Goal: Check status: Check status

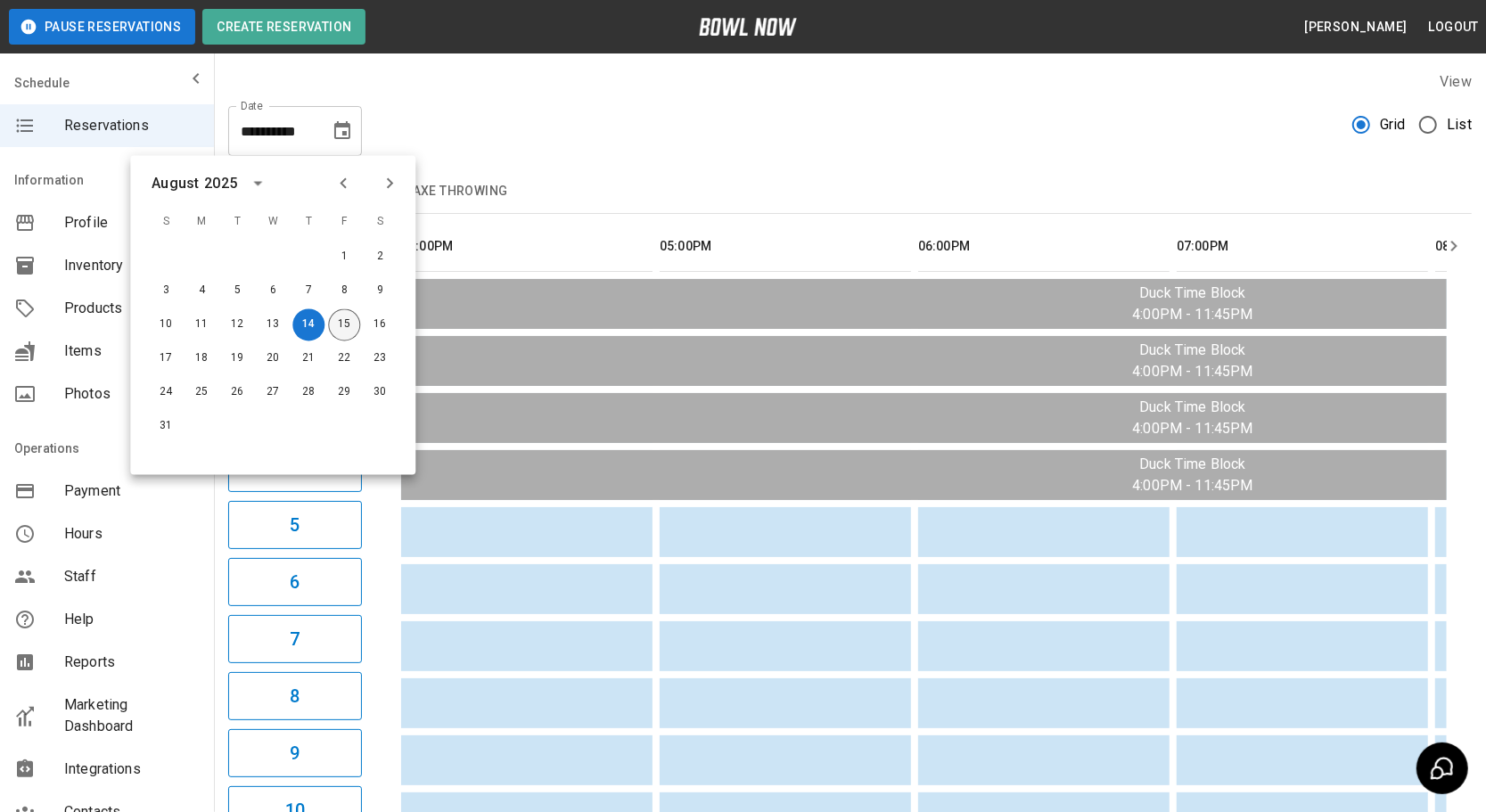
click at [358, 330] on button "15" at bounding box center [343, 325] width 32 height 32
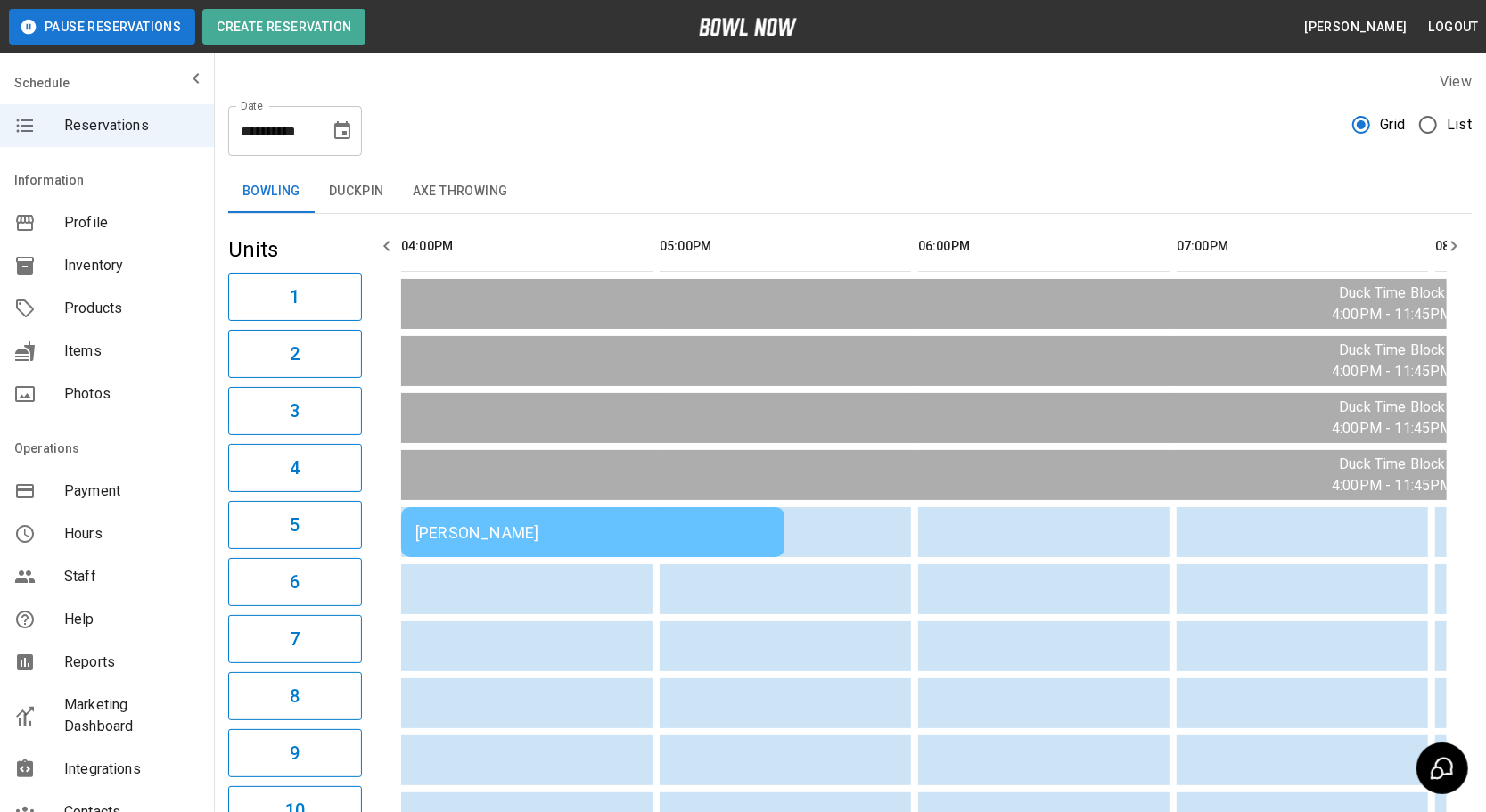
type input "**********"
click at [673, 526] on div "[PERSON_NAME]" at bounding box center [593, 533] width 355 height 18
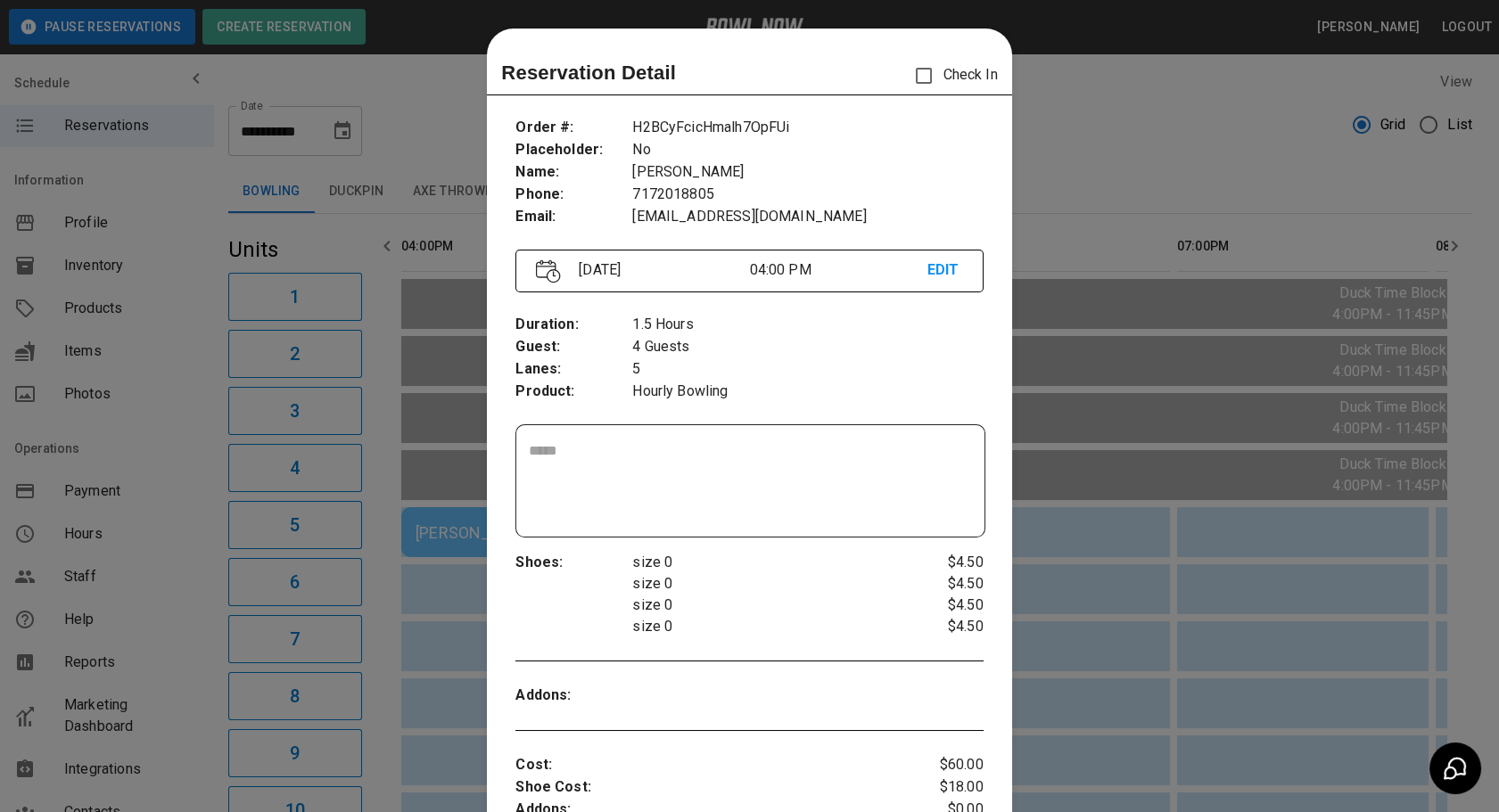
click at [1087, 116] on div at bounding box center [749, 406] width 1499 height 812
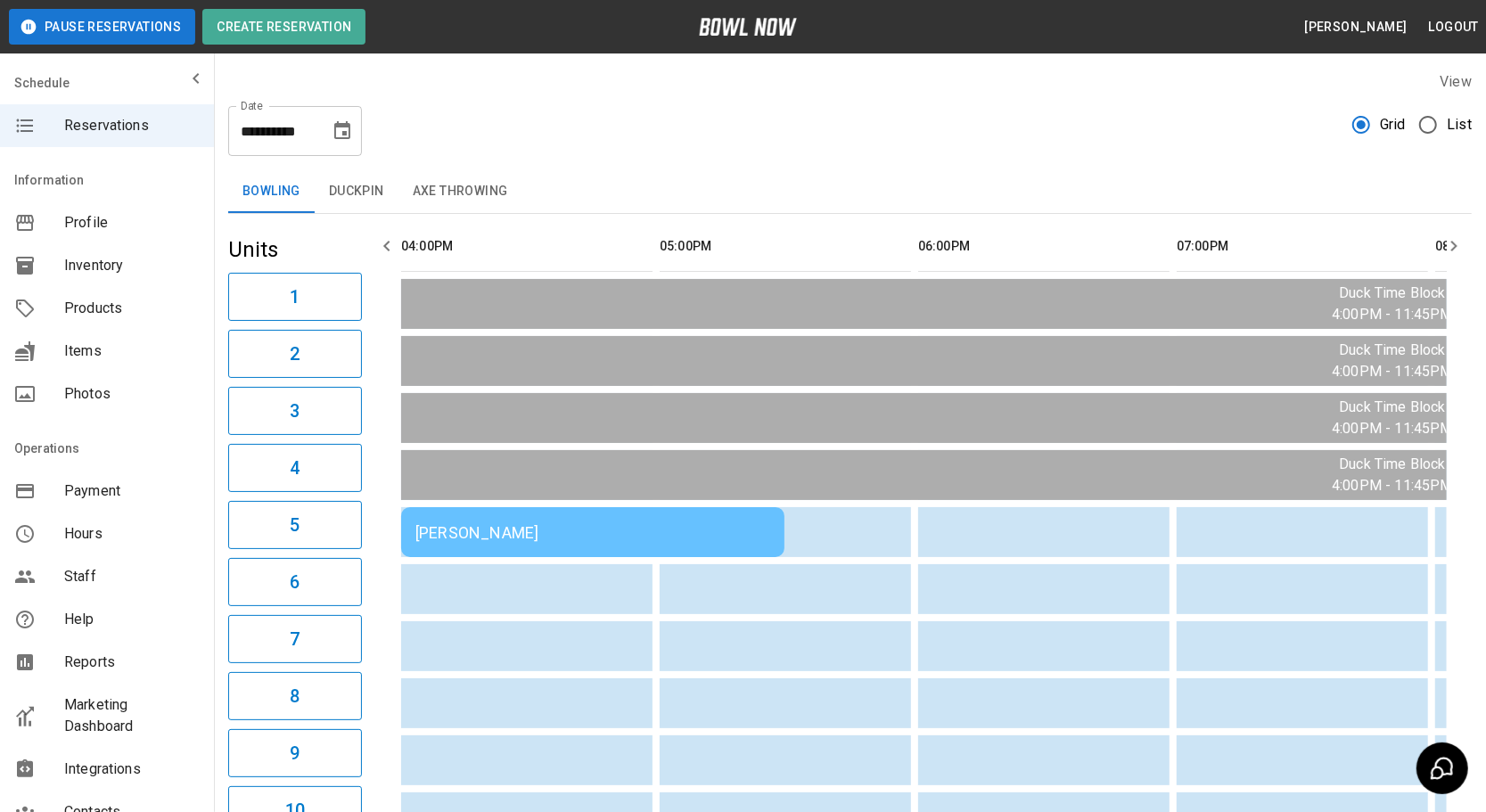
click at [669, 527] on div "[PERSON_NAME]" at bounding box center [593, 533] width 355 height 18
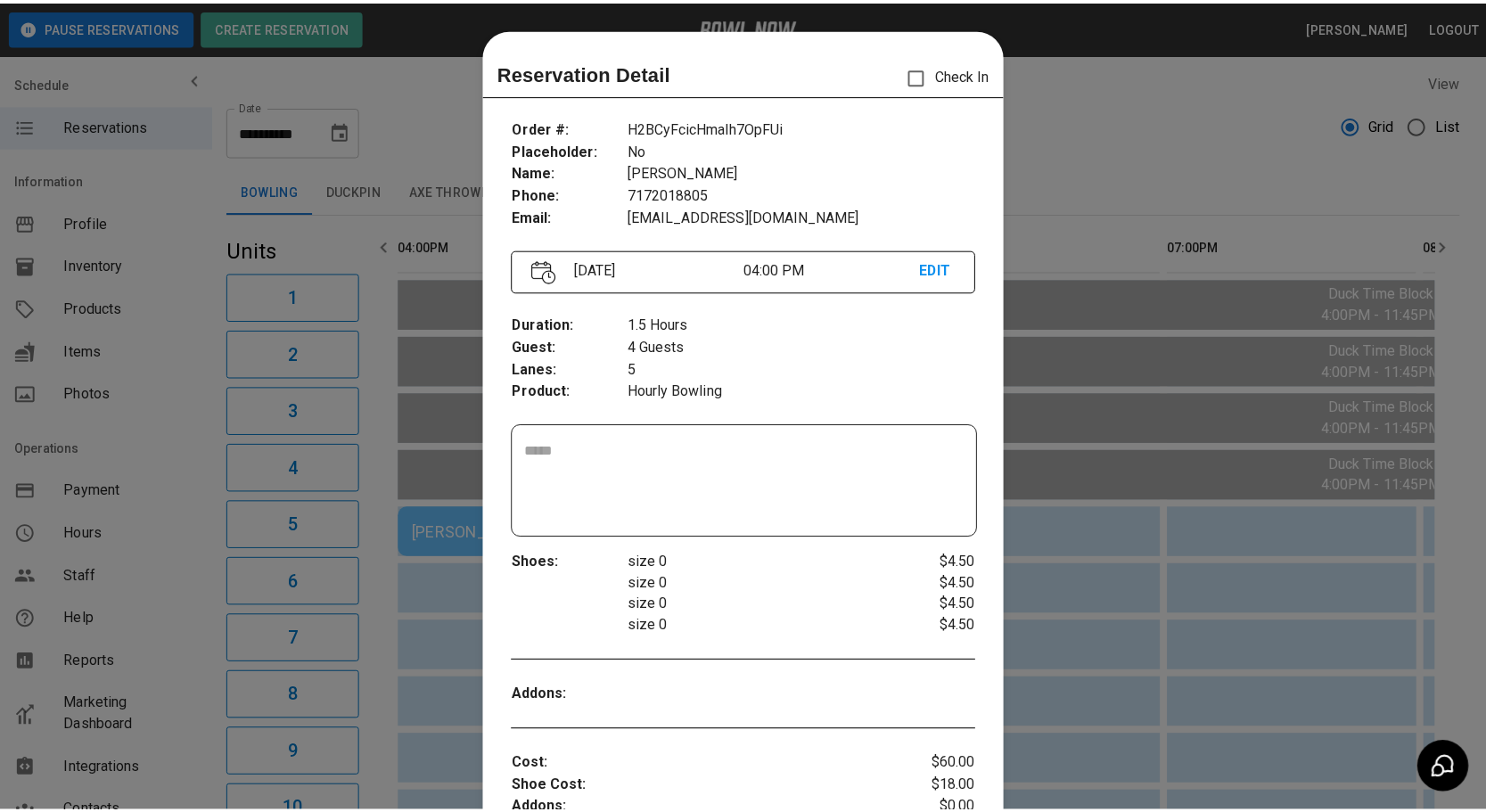
scroll to position [27, 0]
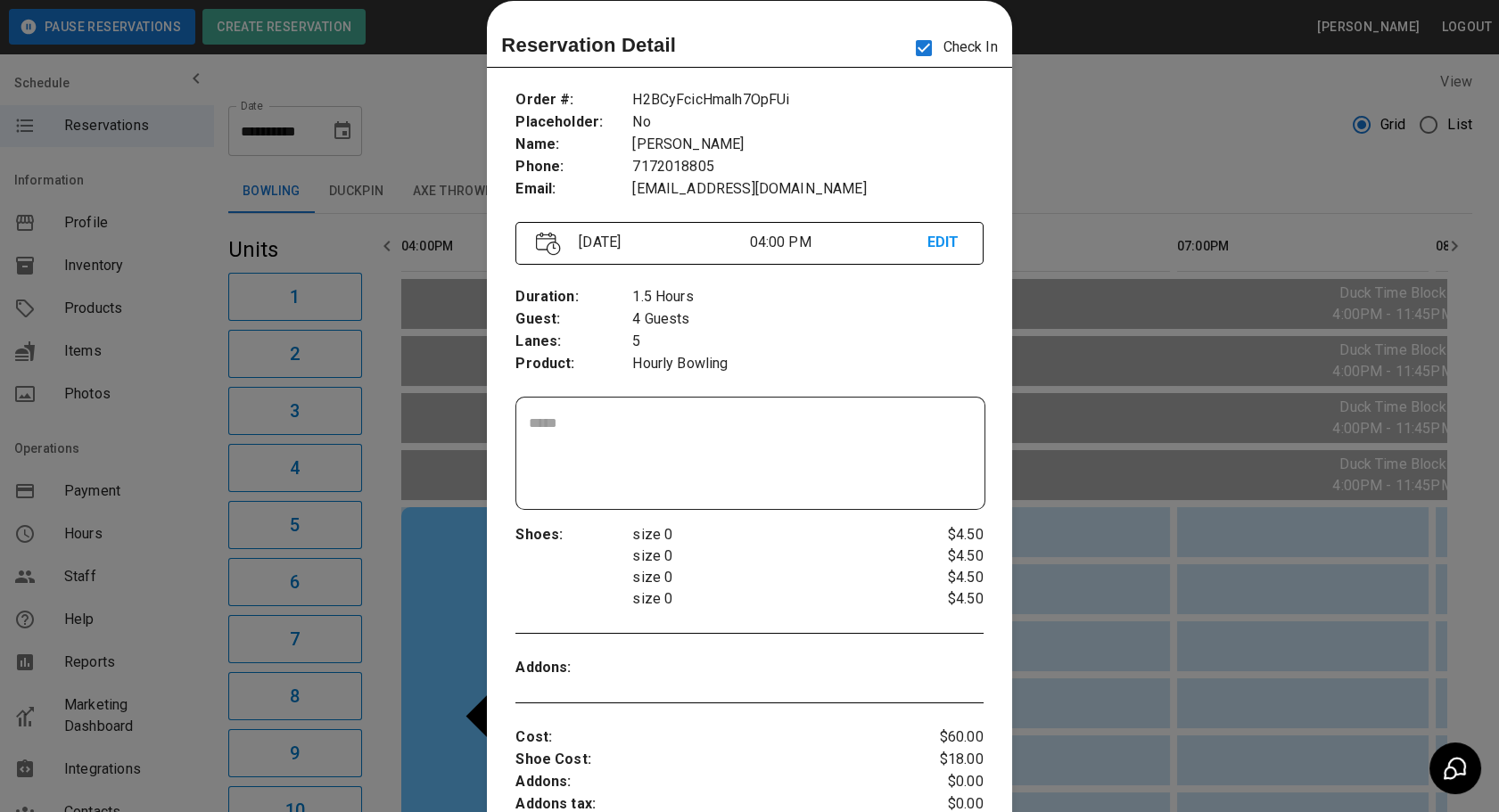
click at [1099, 176] on div at bounding box center [749, 406] width 1499 height 812
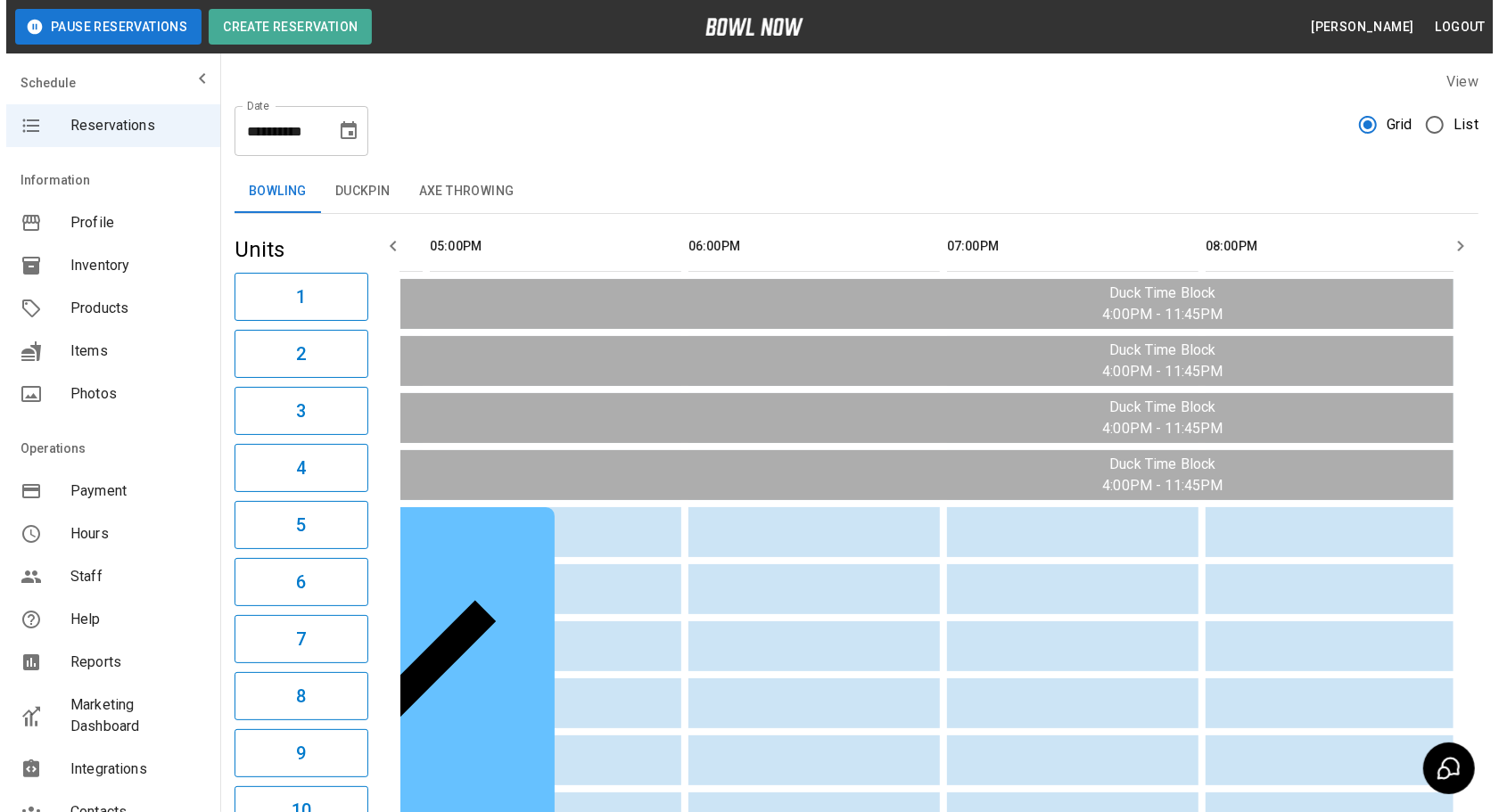
scroll to position [0, 986]
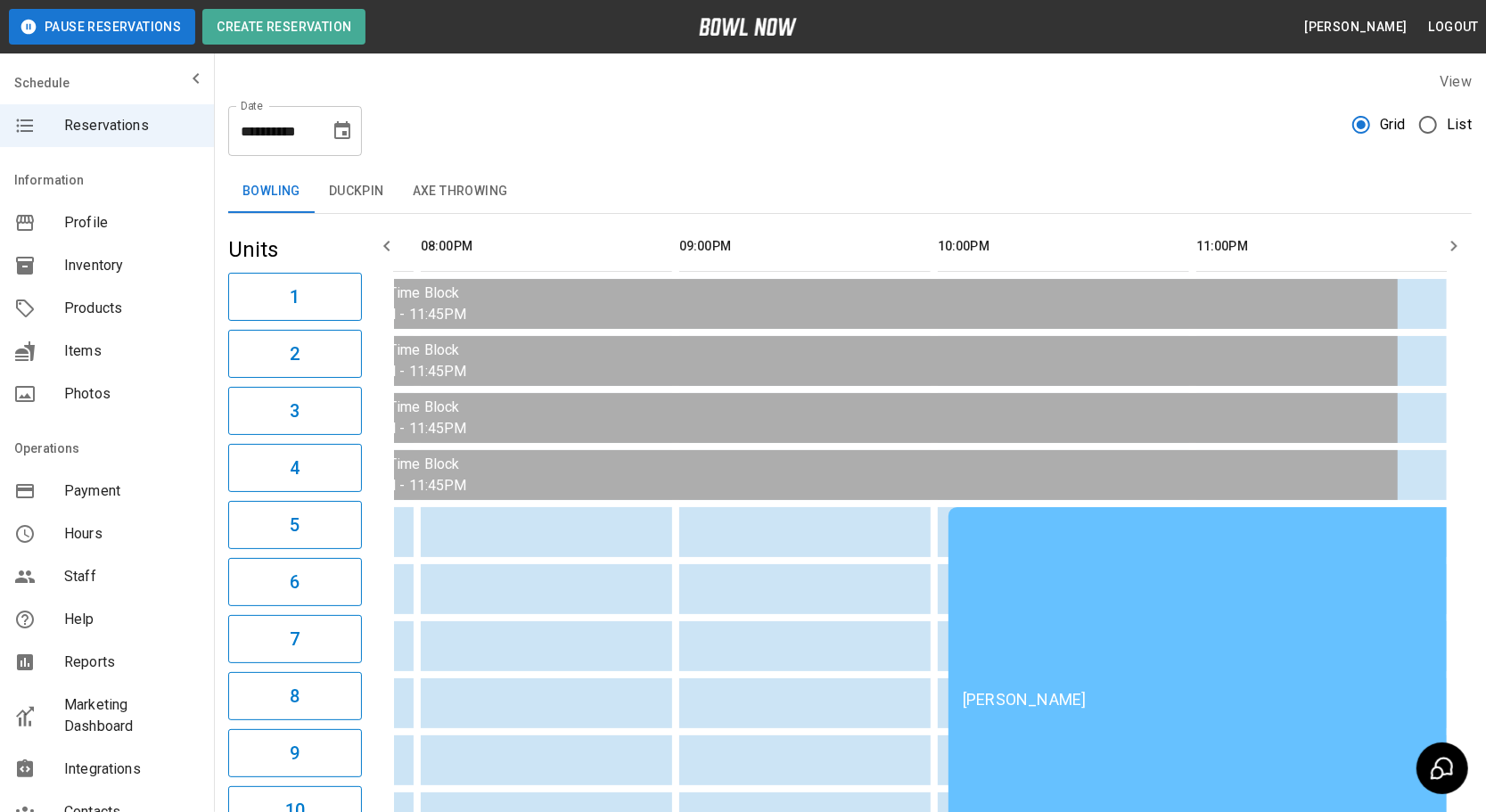
click at [1049, 690] on div "[PERSON_NAME]" at bounding box center [1206, 699] width 485 height 18
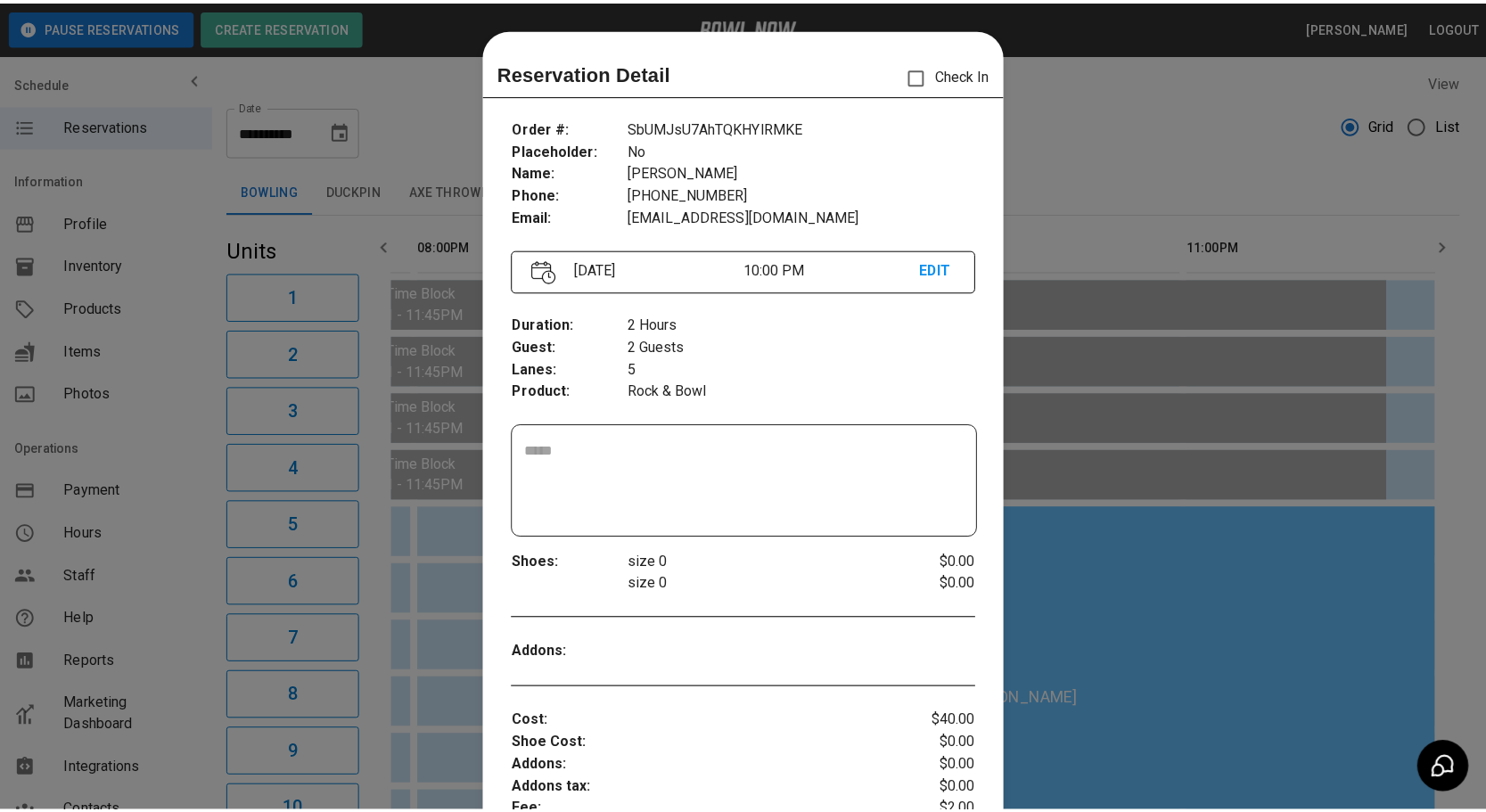
scroll to position [27, 0]
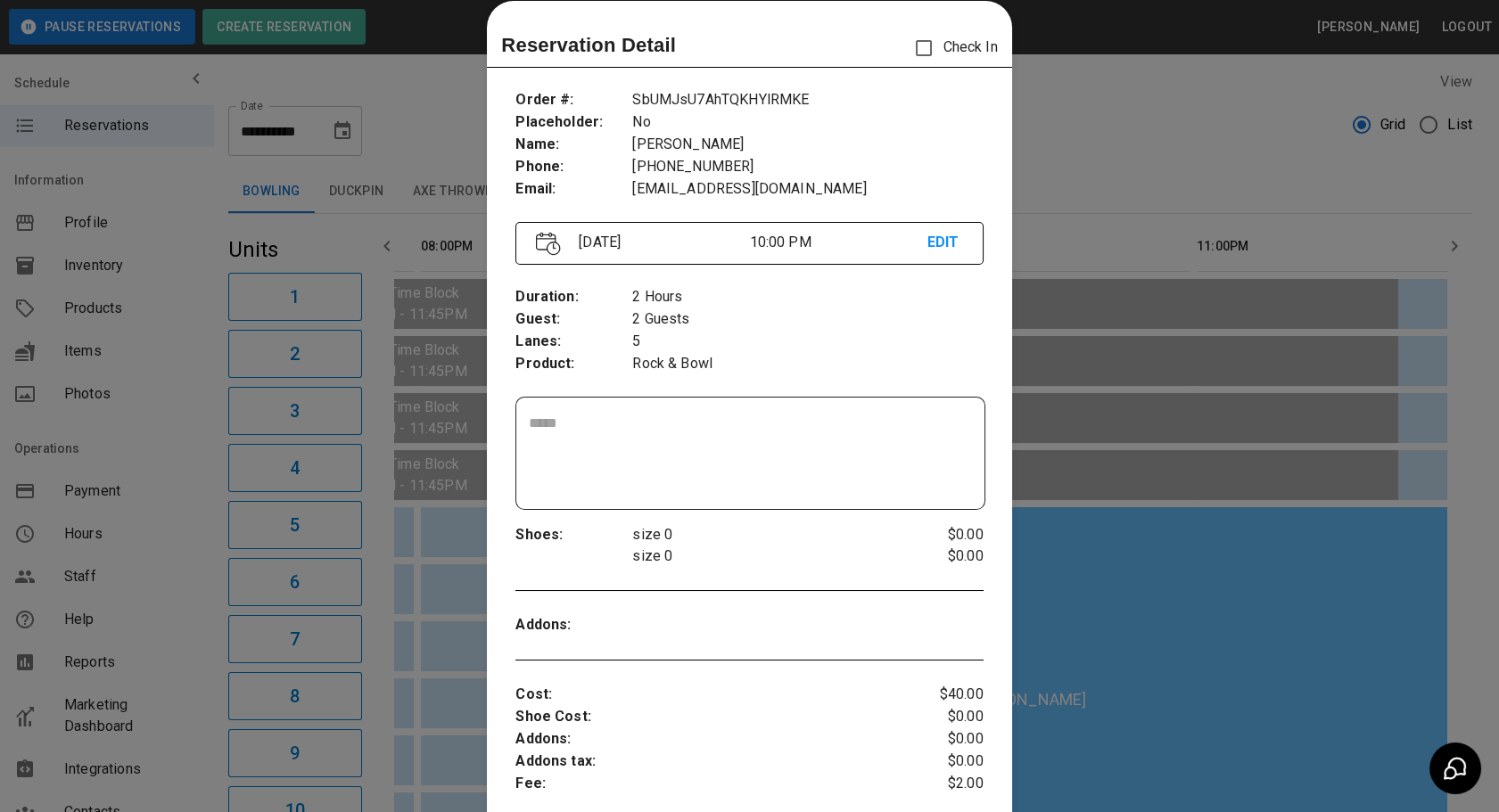
click at [1146, 611] on div at bounding box center [749, 406] width 1499 height 812
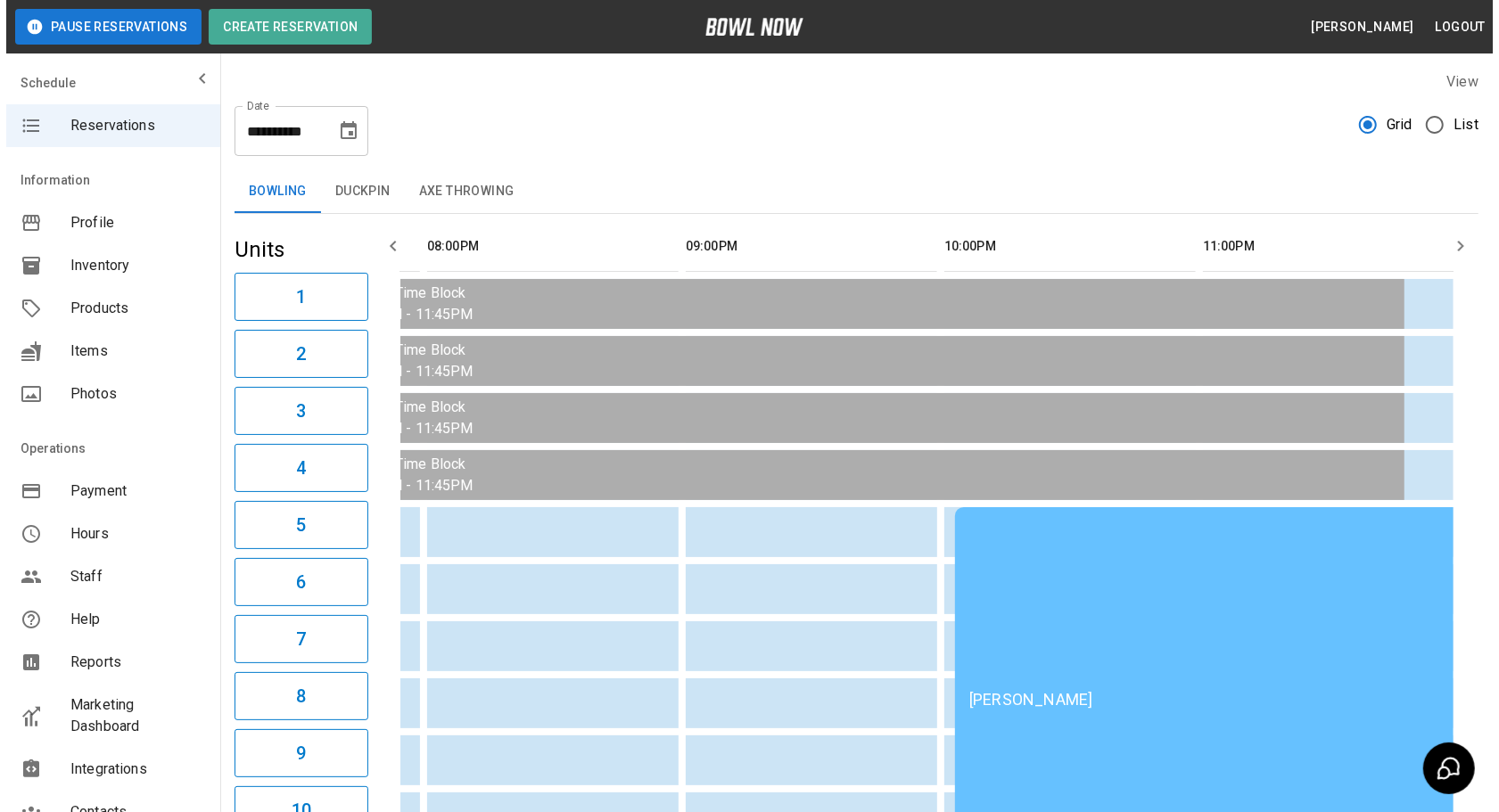
scroll to position [0, 1004]
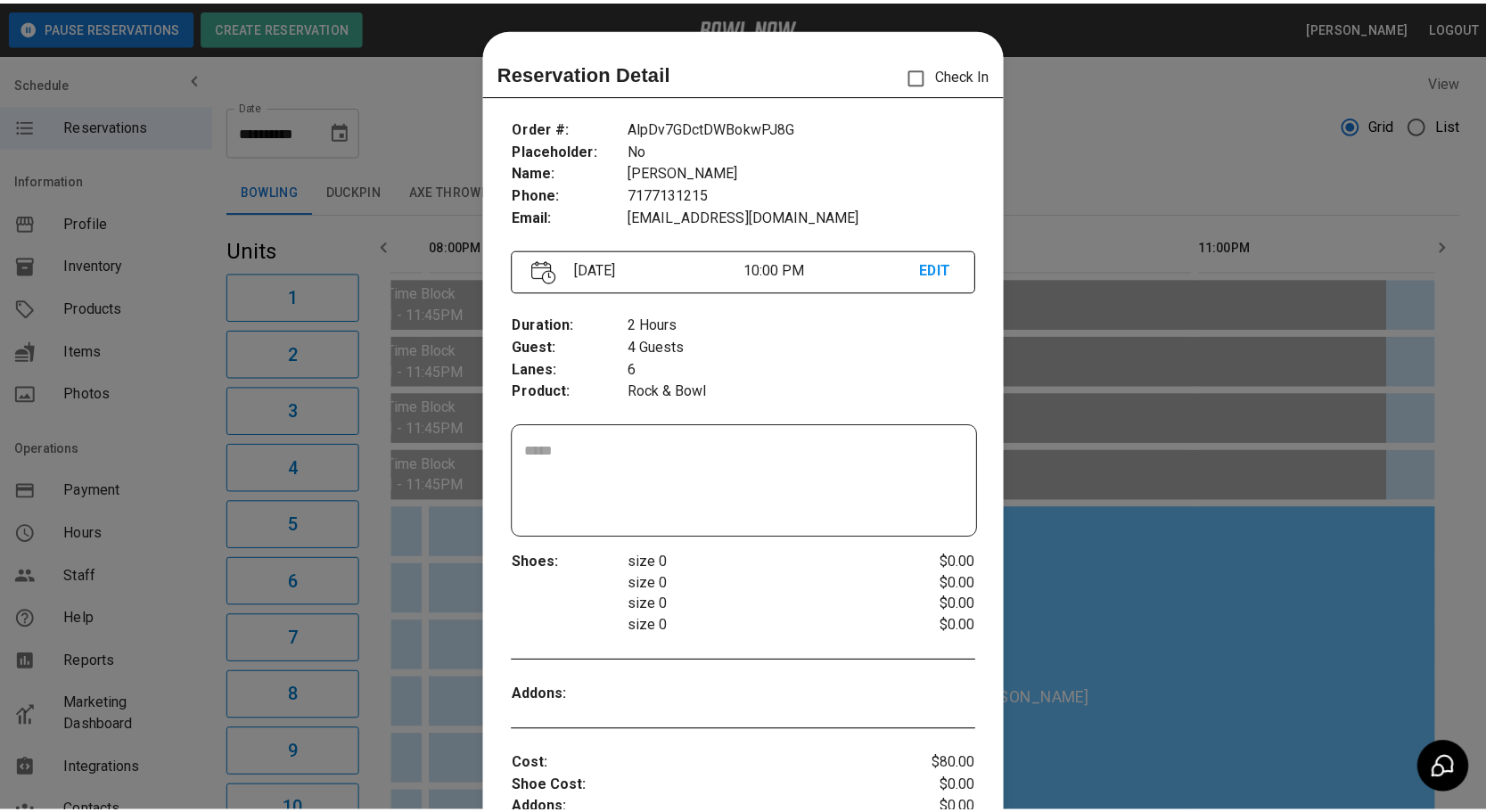
scroll to position [27, 0]
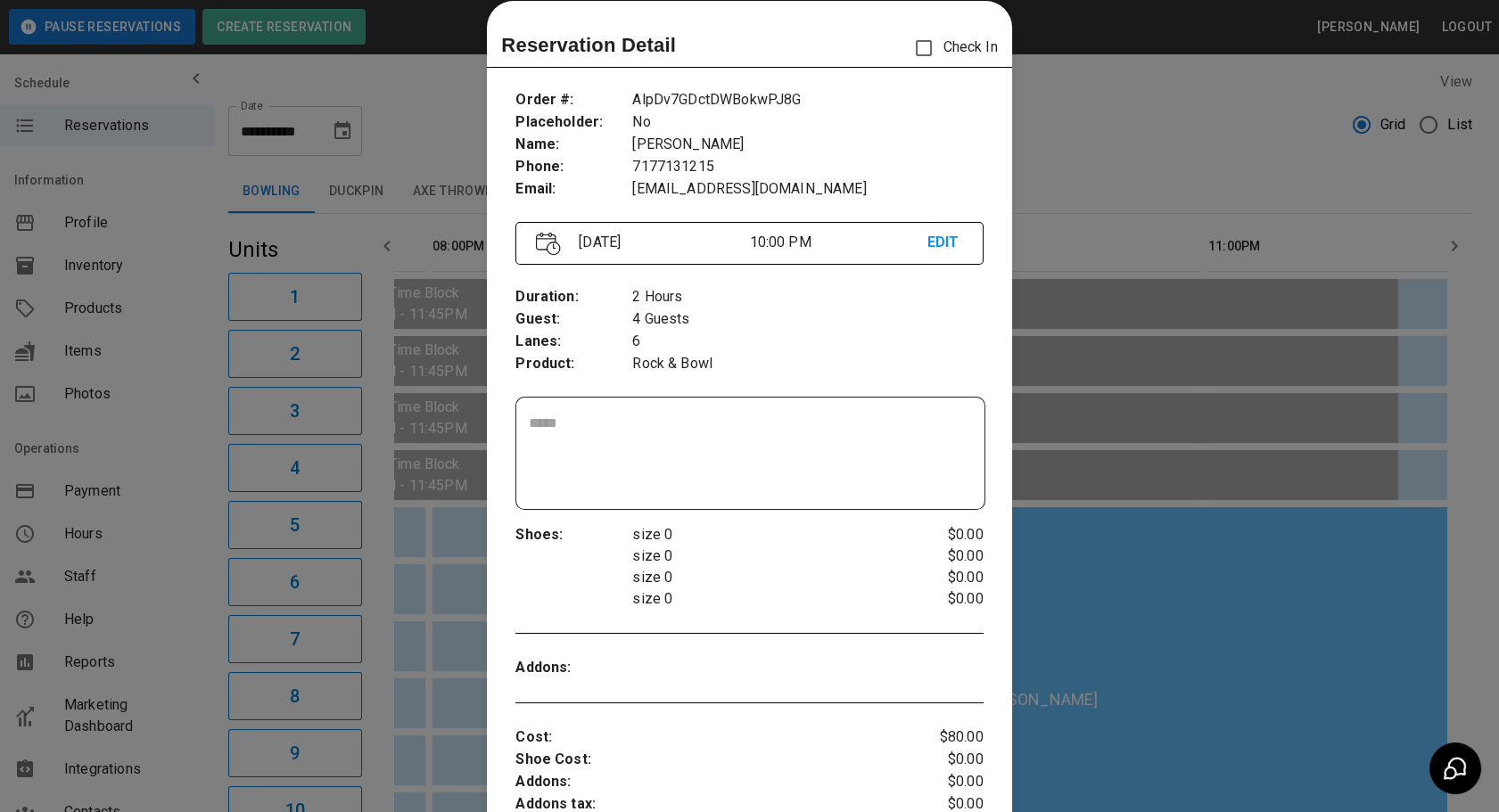
click at [1146, 682] on div at bounding box center [749, 406] width 1499 height 812
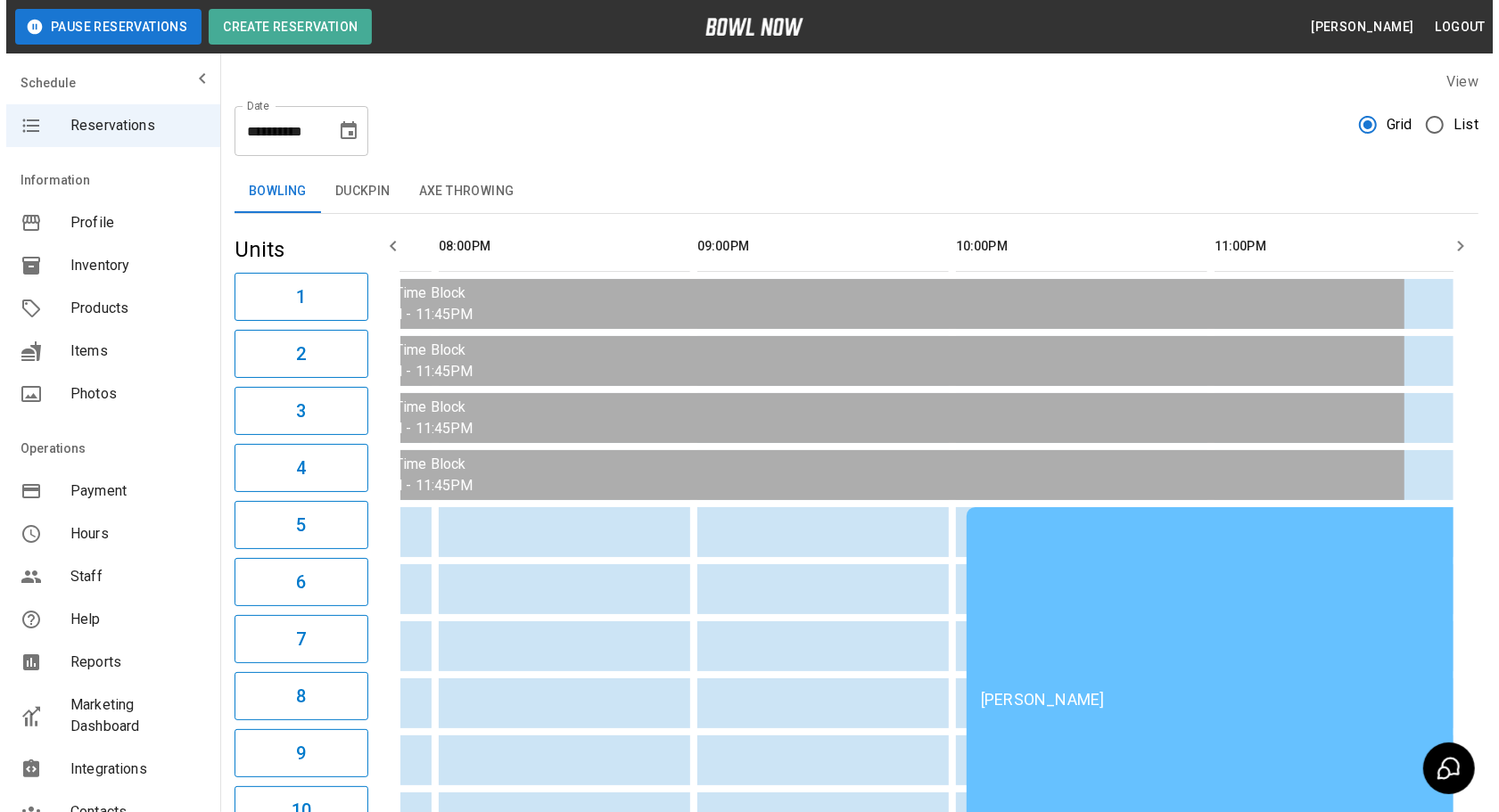
scroll to position [0, 974]
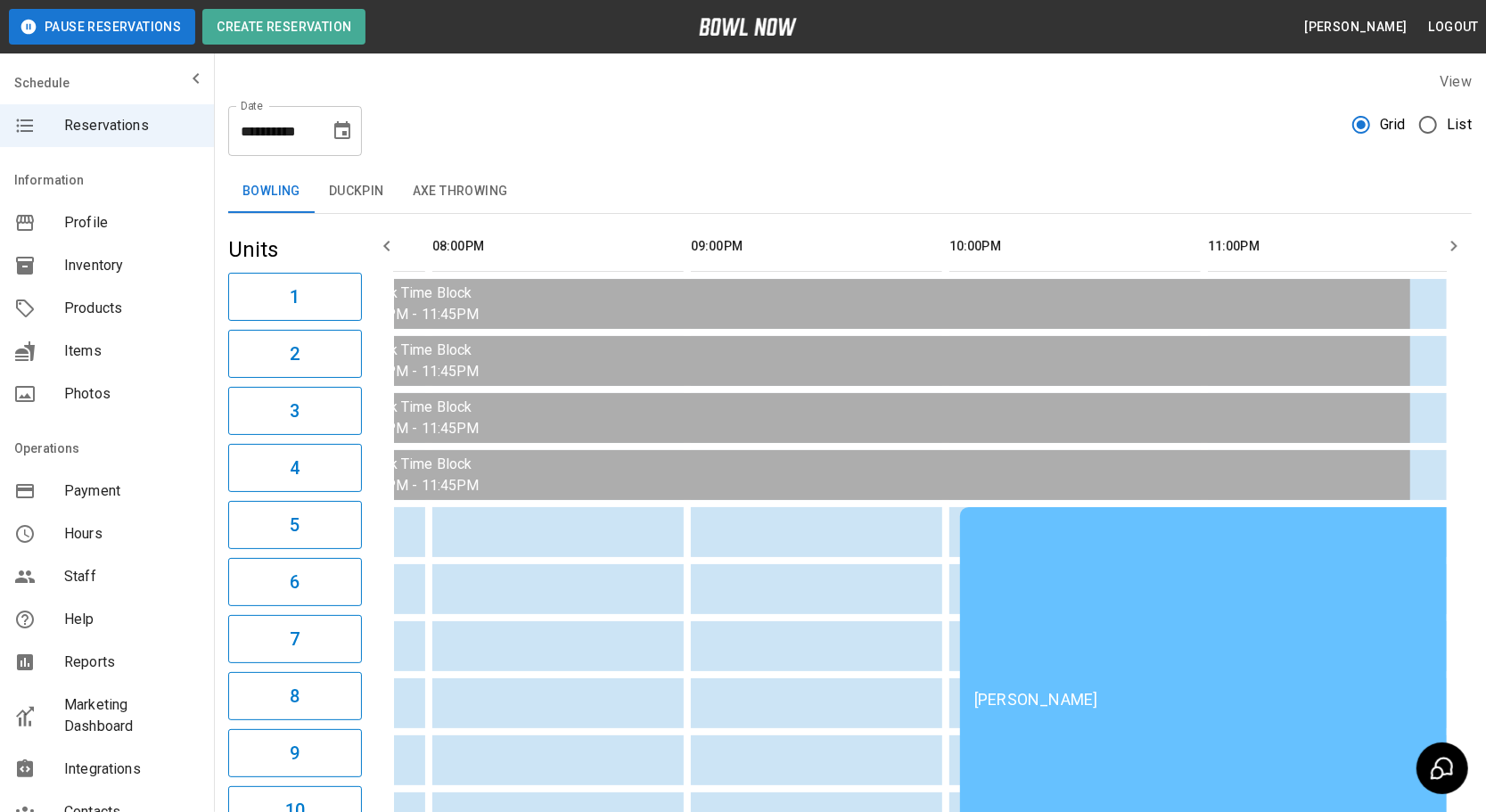
click at [362, 195] on button "Duckpin" at bounding box center [357, 191] width 84 height 43
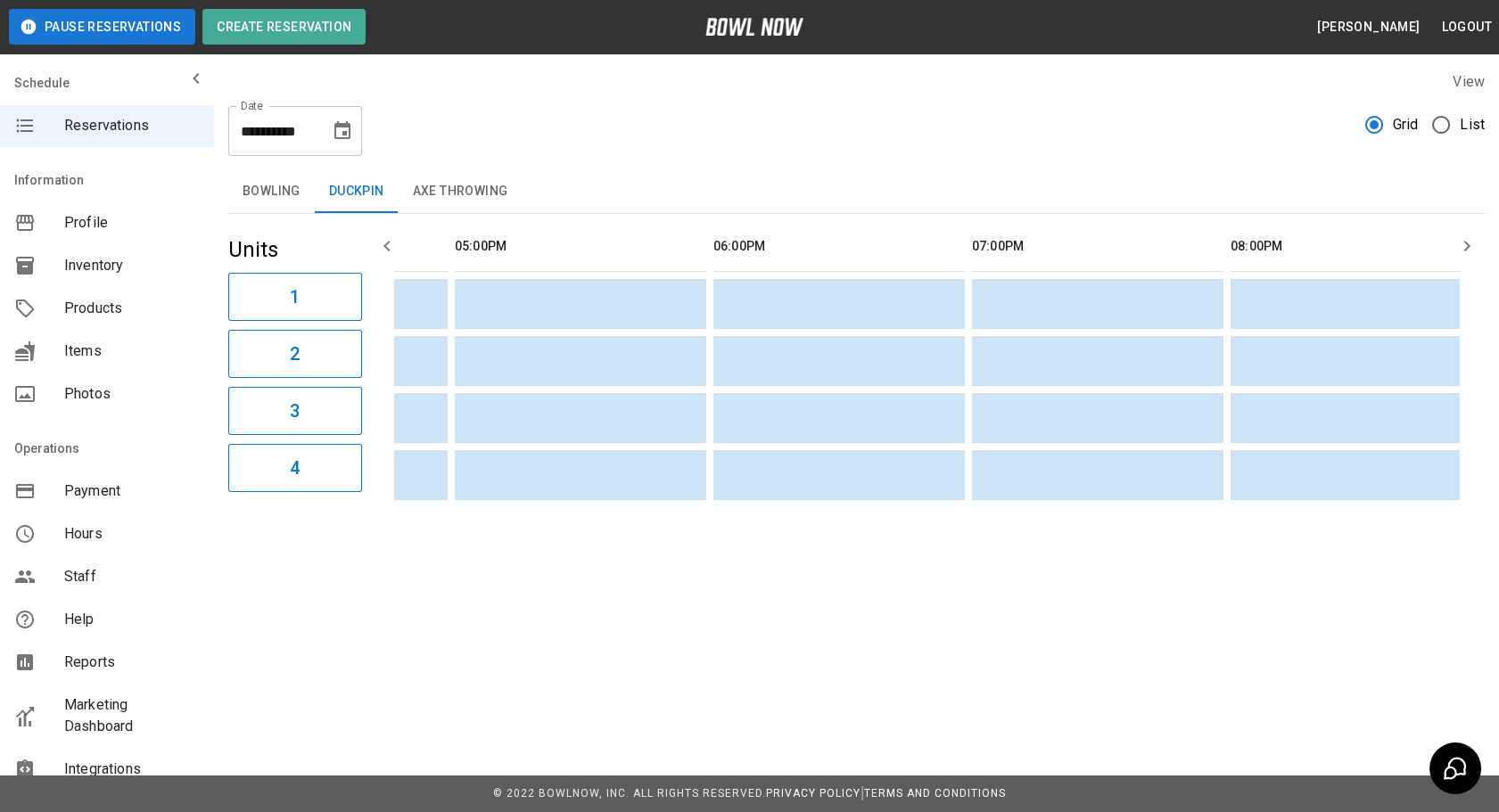
scroll to position [0, 0]
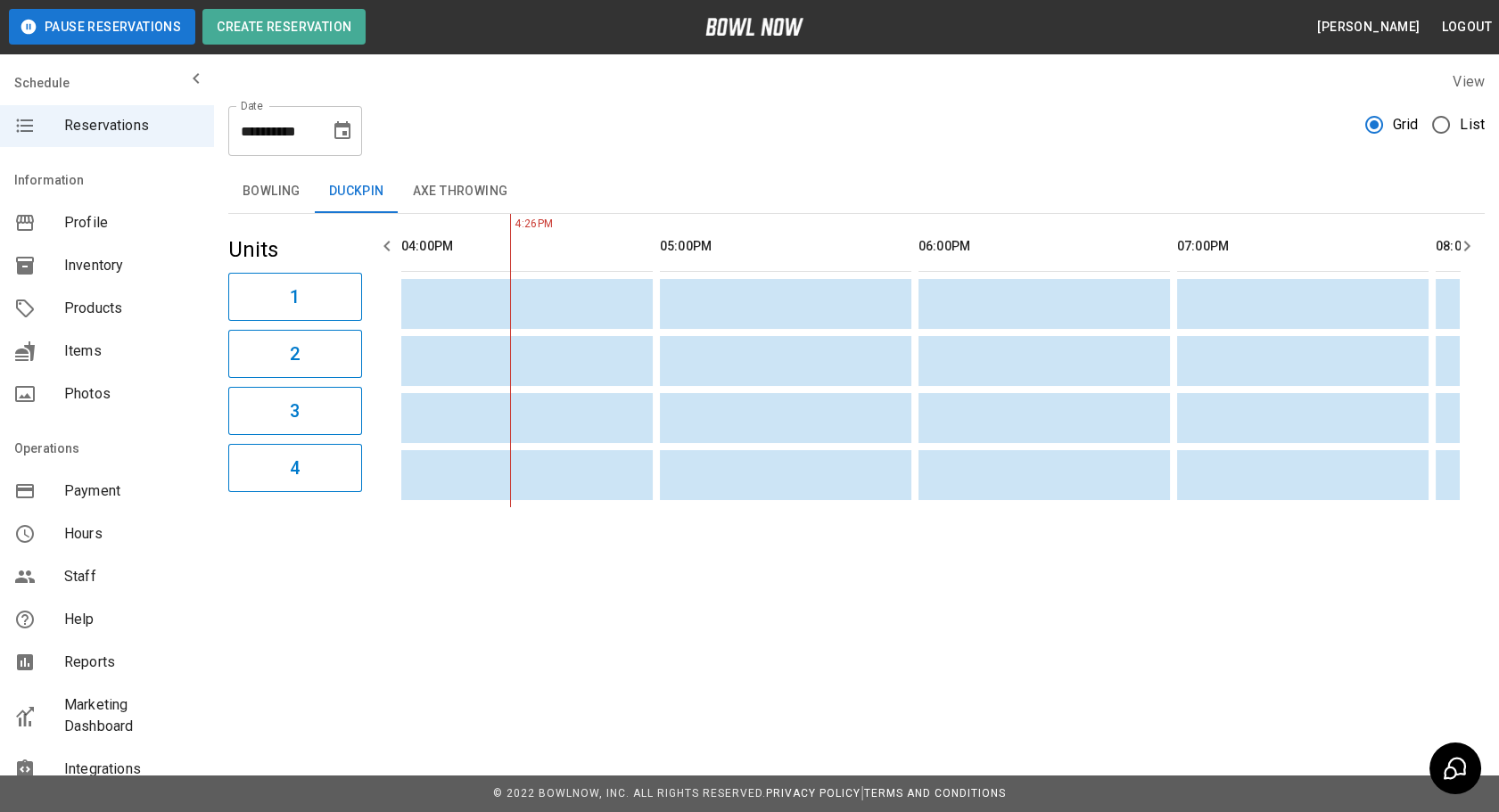
click at [446, 207] on button "Axe Throwing" at bounding box center [460, 191] width 124 height 43
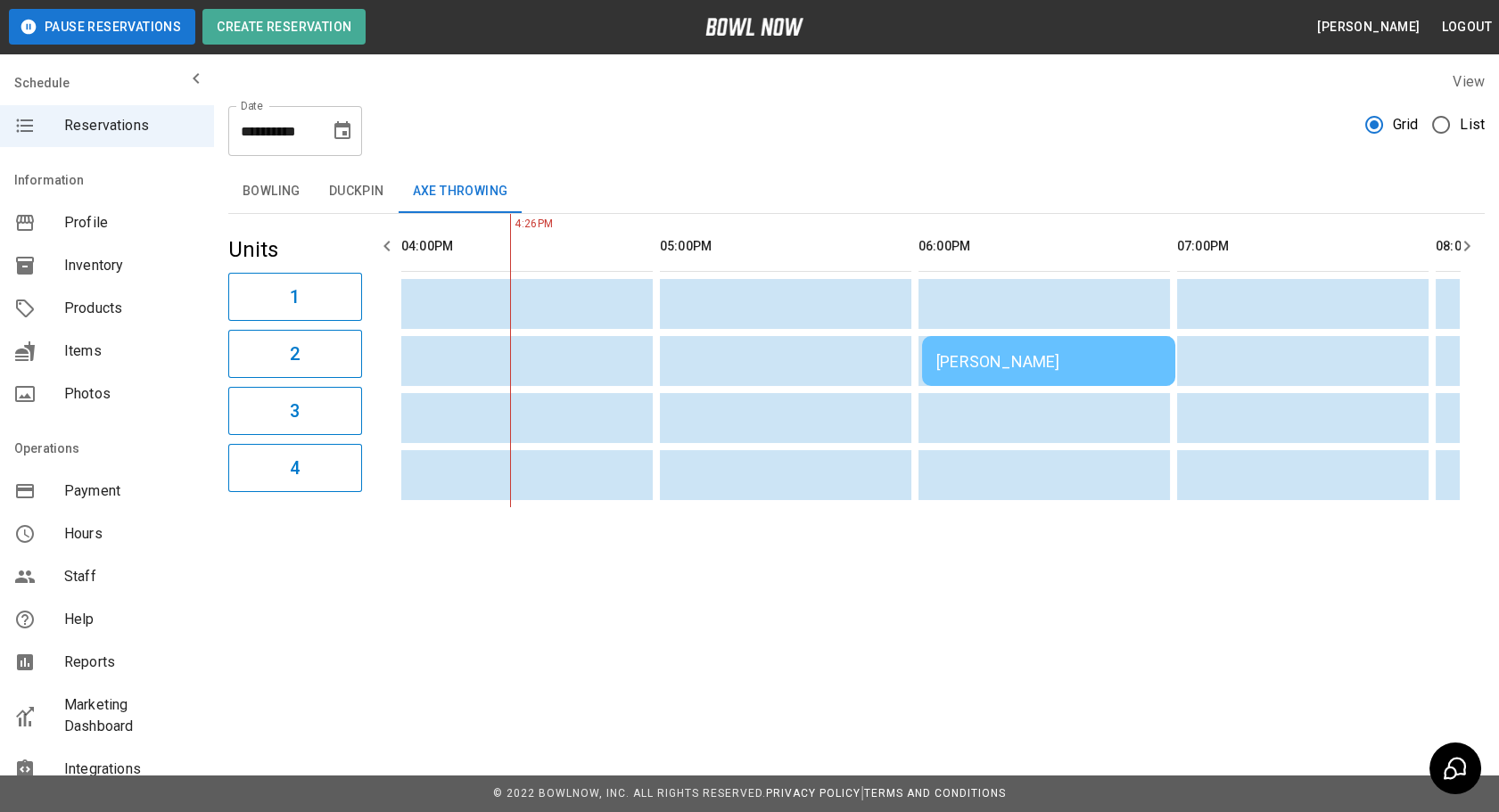
click at [261, 180] on button "Bowling" at bounding box center [271, 191] width 86 height 43
